Goal: Information Seeking & Learning: Learn about a topic

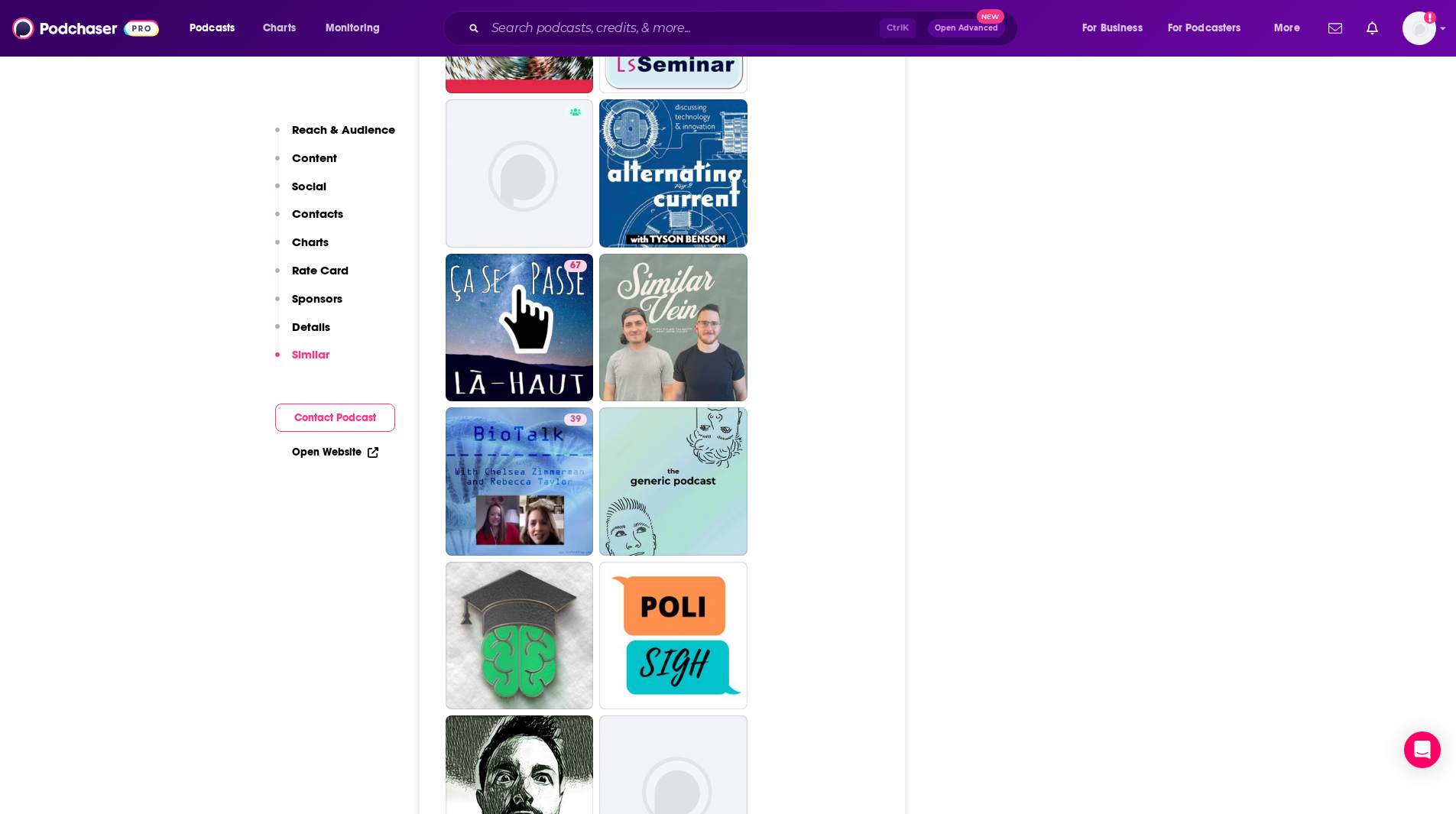
click at [615, 10] on div "Podcasts Charts Monitoring Ctrl K Open Advanced New For Business For Podcasters…" at bounding box center [728, 28] width 1456 height 57
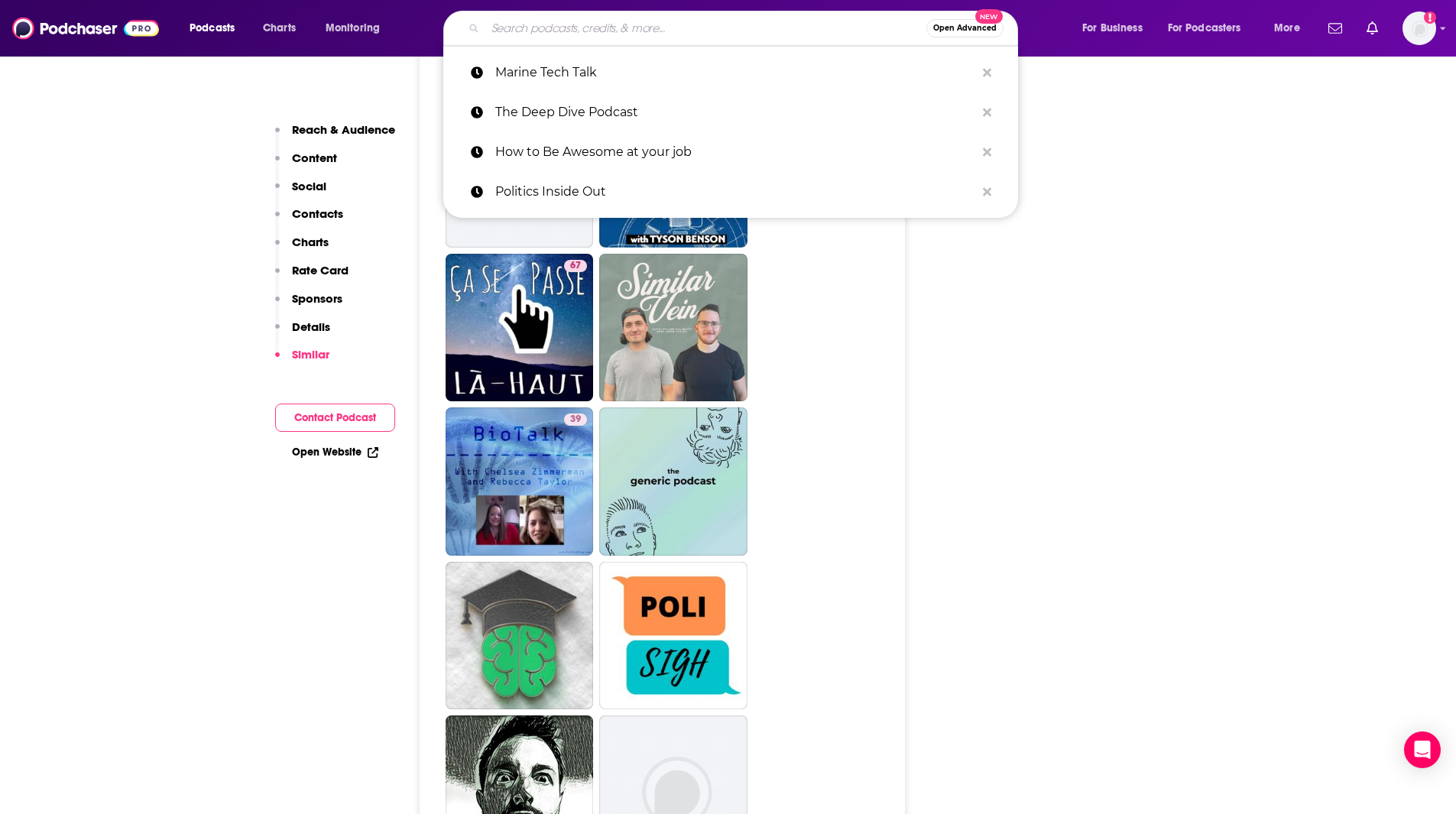
click at [524, 26] on input "Search podcasts, credits, & more..." at bounding box center [706, 28] width 441 height 25
paste input "Congratulations with [PERSON_NAME]"
type input "Congratulations with [PERSON_NAME]"
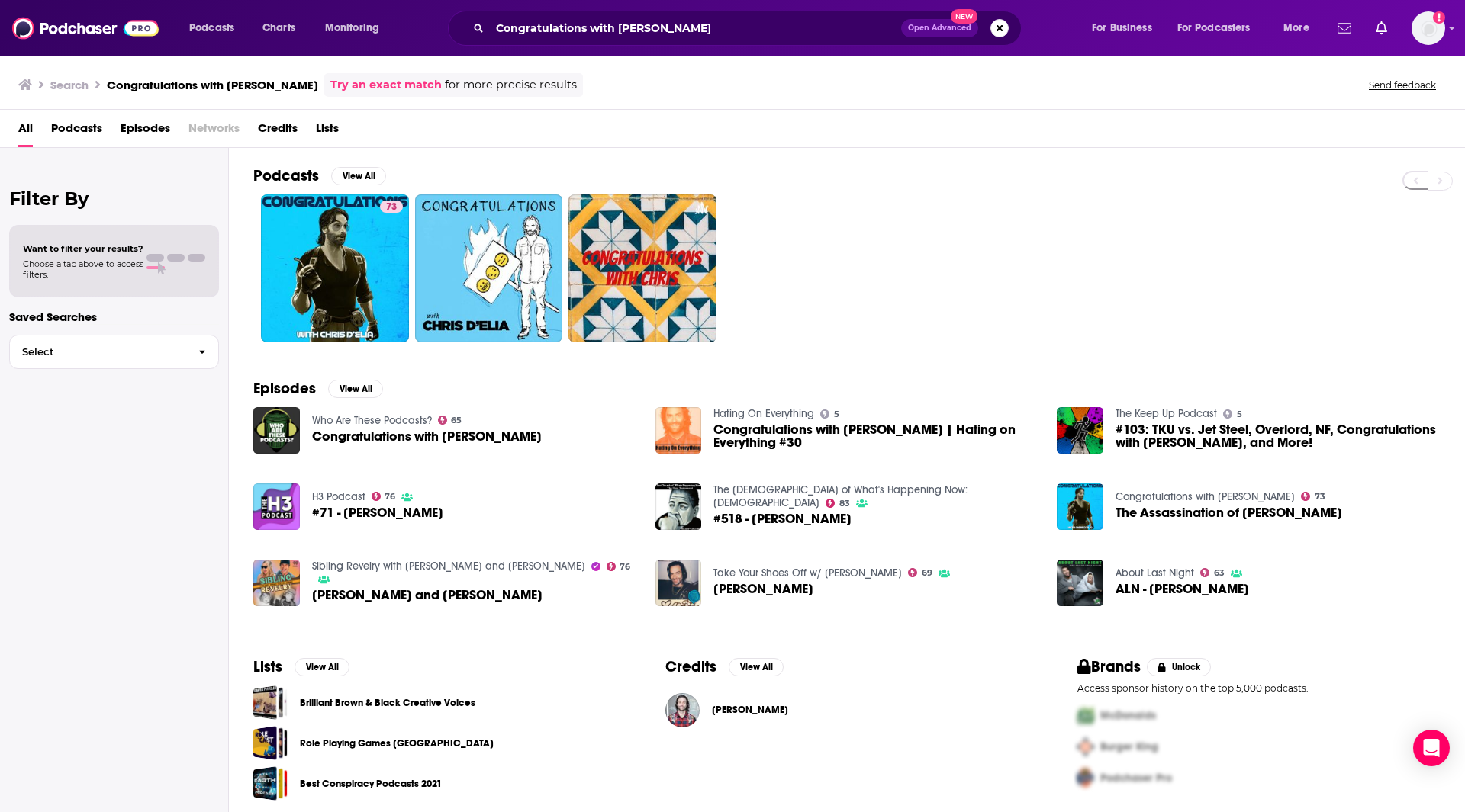
click at [453, 438] on span "Congratulations with [PERSON_NAME]" at bounding box center [427, 436] width 230 height 13
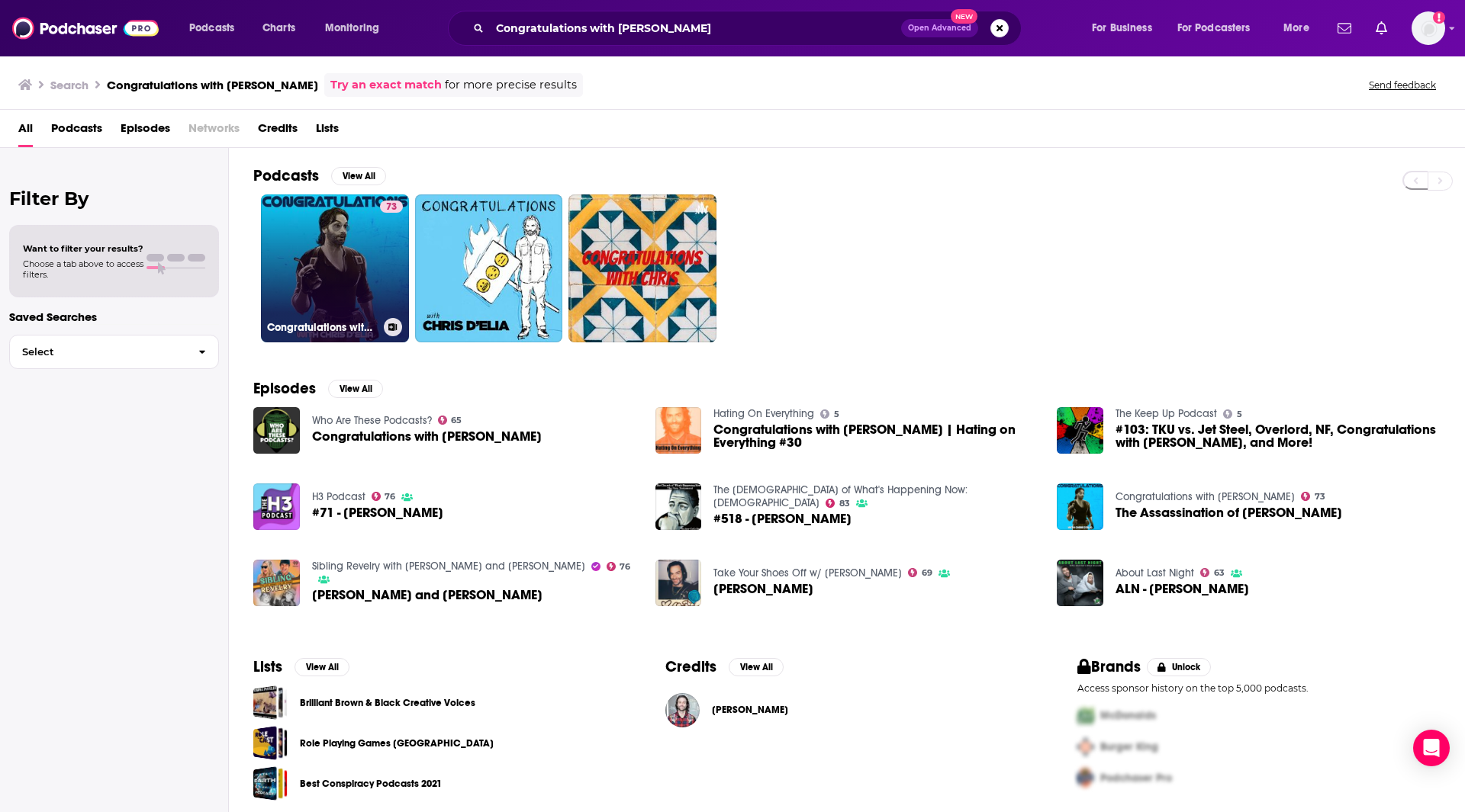
click at [312, 266] on link "73 Congratulations with Chris D'Elia" at bounding box center [335, 268] width 148 height 148
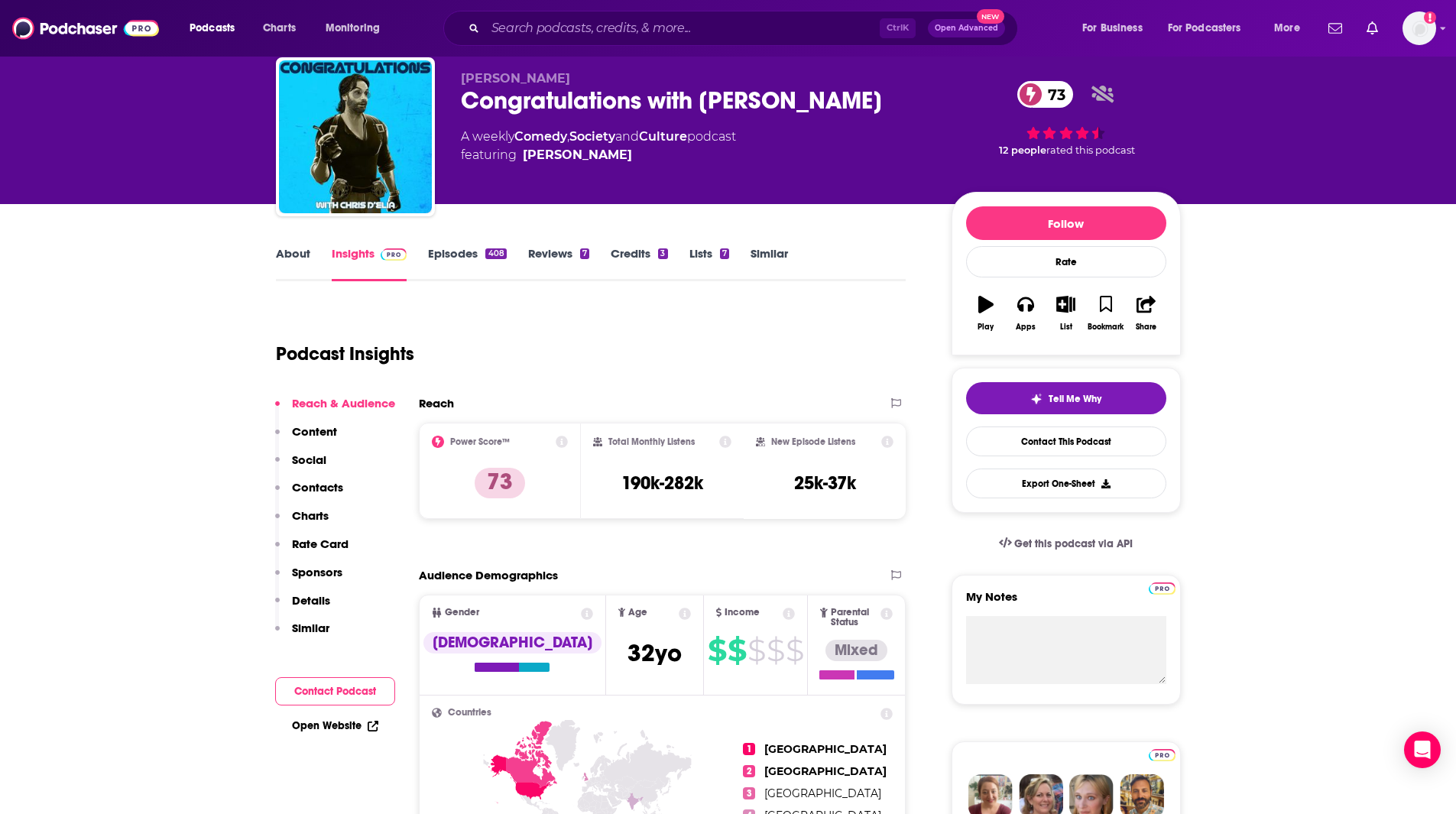
scroll to position [54, 0]
